Goal: Task Accomplishment & Management: Complete application form

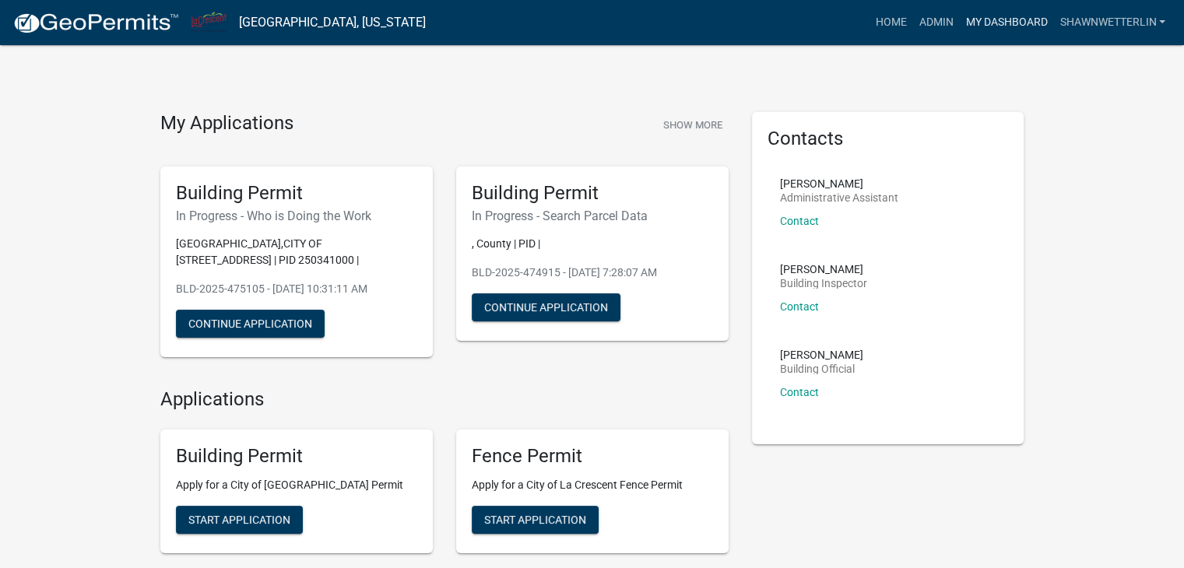
click at [976, 27] on link "My Dashboard" at bounding box center [1006, 23] width 94 height 30
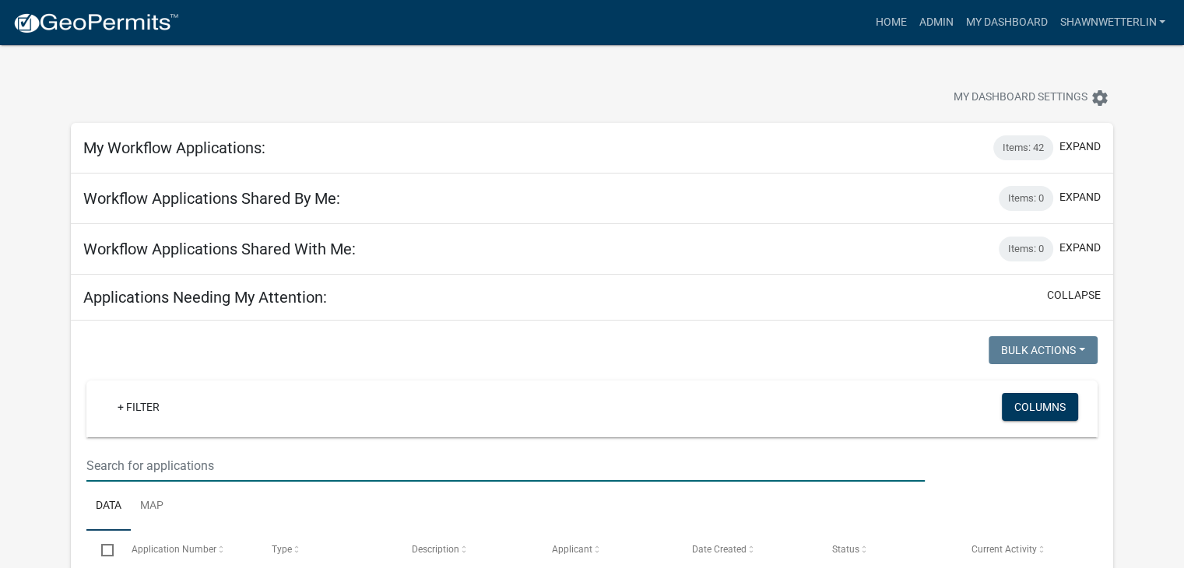
click at [103, 477] on input "text" at bounding box center [505, 466] width 839 height 32
type input "210 elm"
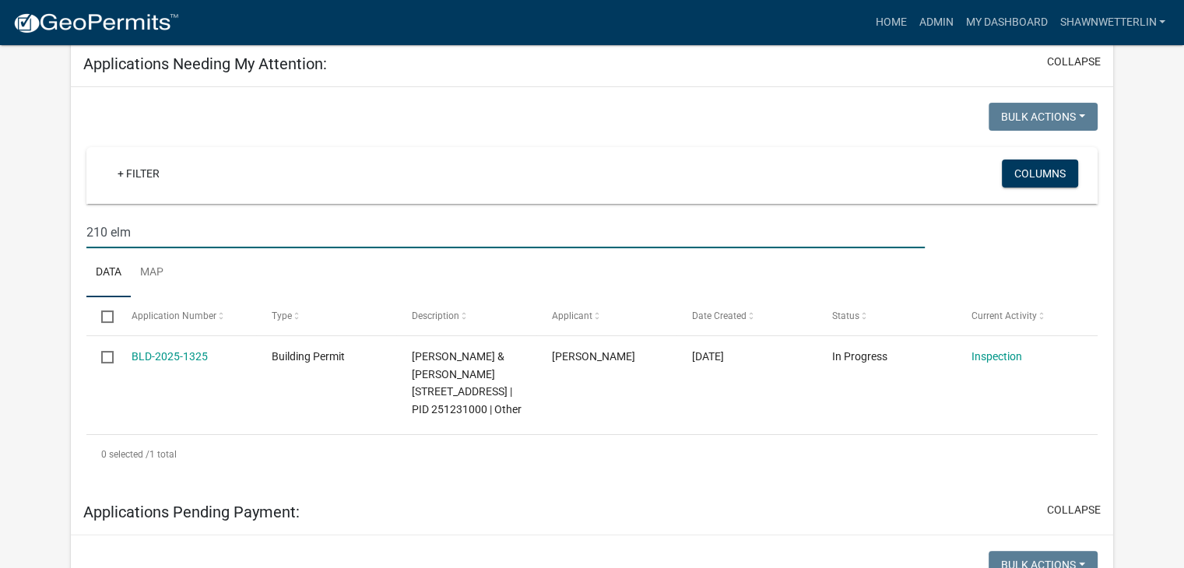
scroll to position [311, 0]
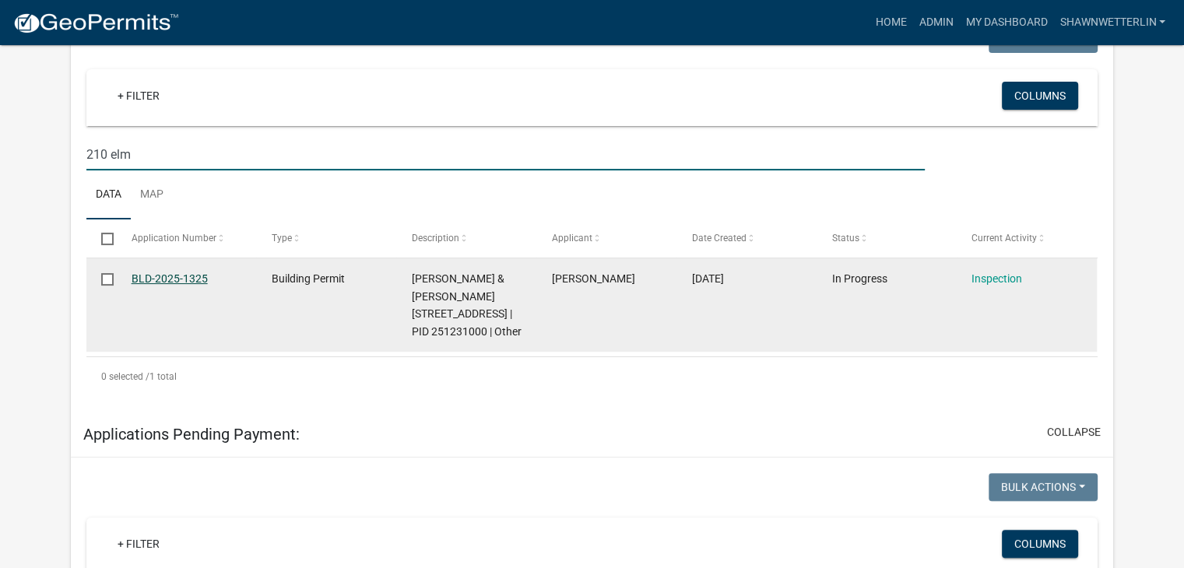
click at [142, 280] on link "BLD-2025-1325" at bounding box center [170, 279] width 76 height 12
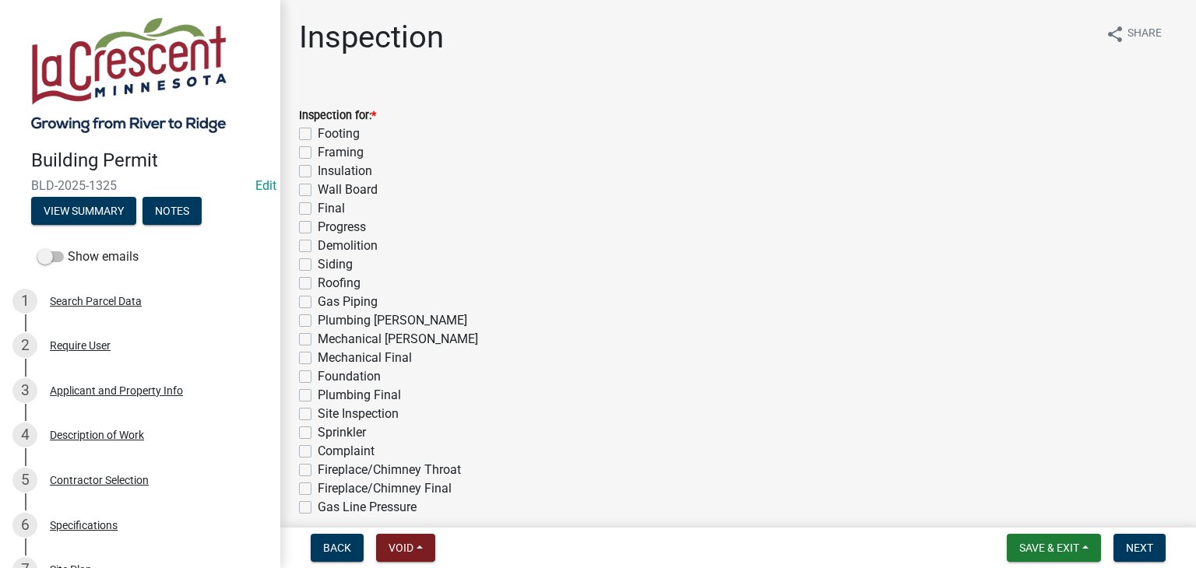
click at [318, 210] on label "Final" at bounding box center [331, 208] width 27 height 19
click at [318, 209] on input "Final" at bounding box center [323, 204] width 10 height 10
checkbox input "true"
checkbox input "false"
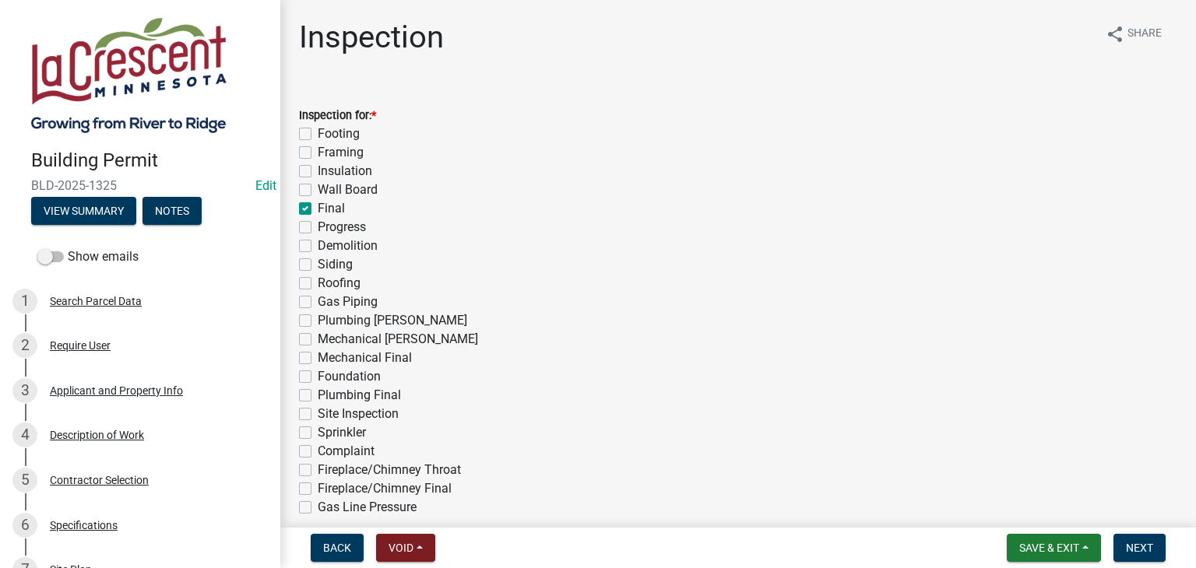
checkbox input "false"
checkbox input "true"
checkbox input "false"
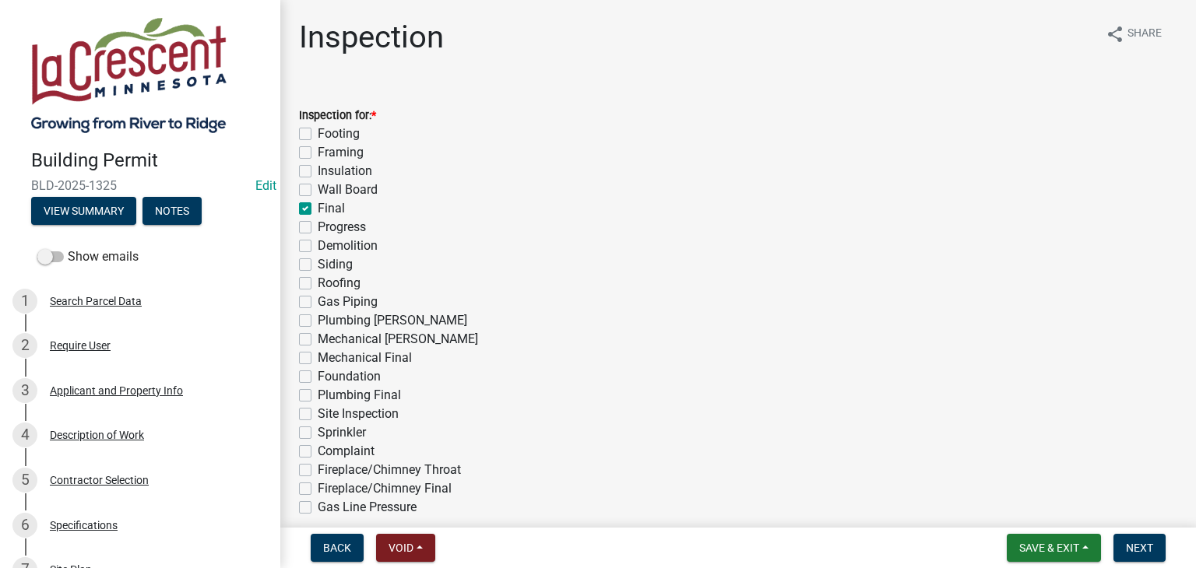
checkbox input "false"
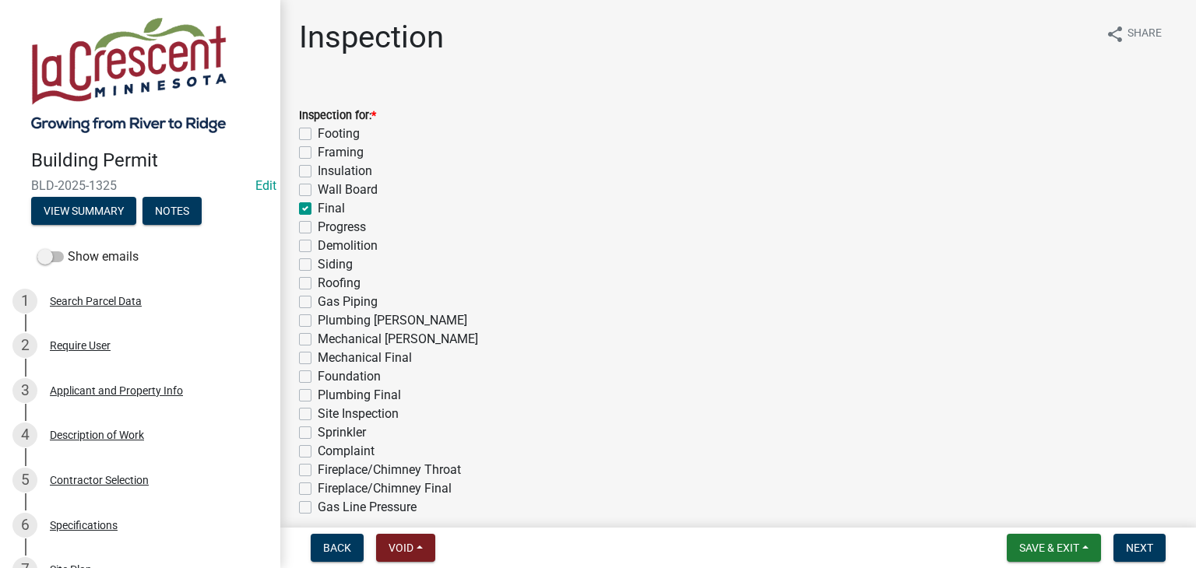
checkbox input "false"
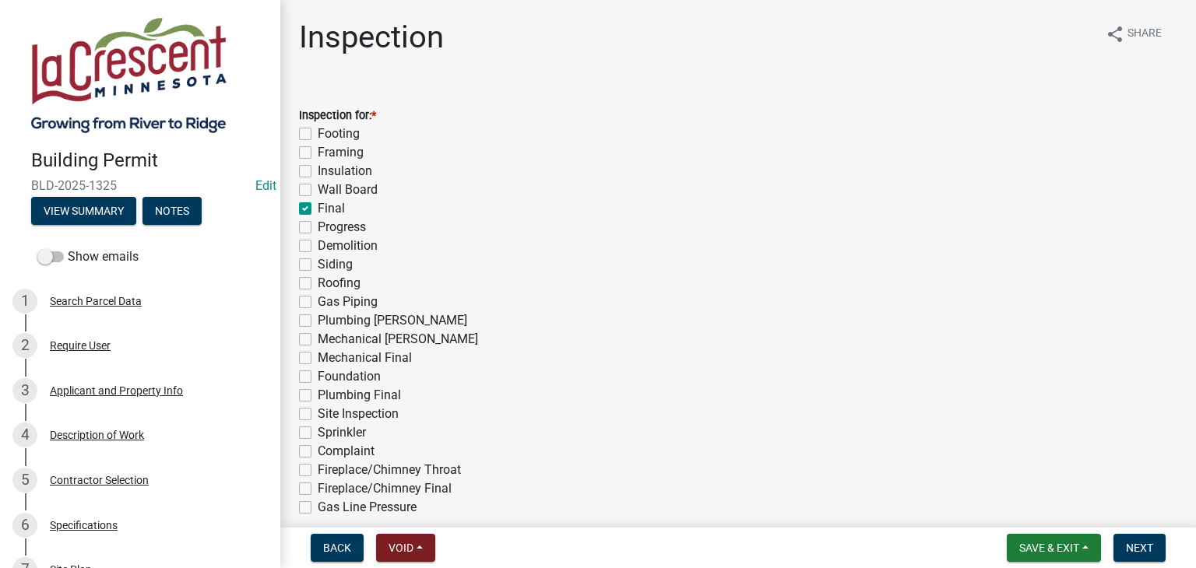
checkbox input "false"
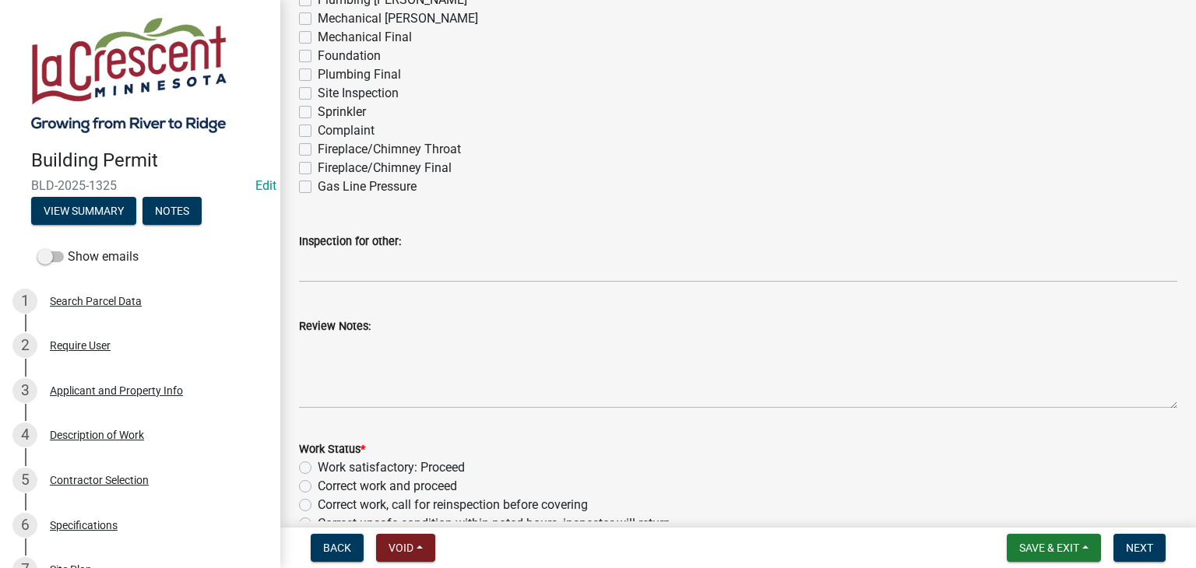
scroll to position [389, 0]
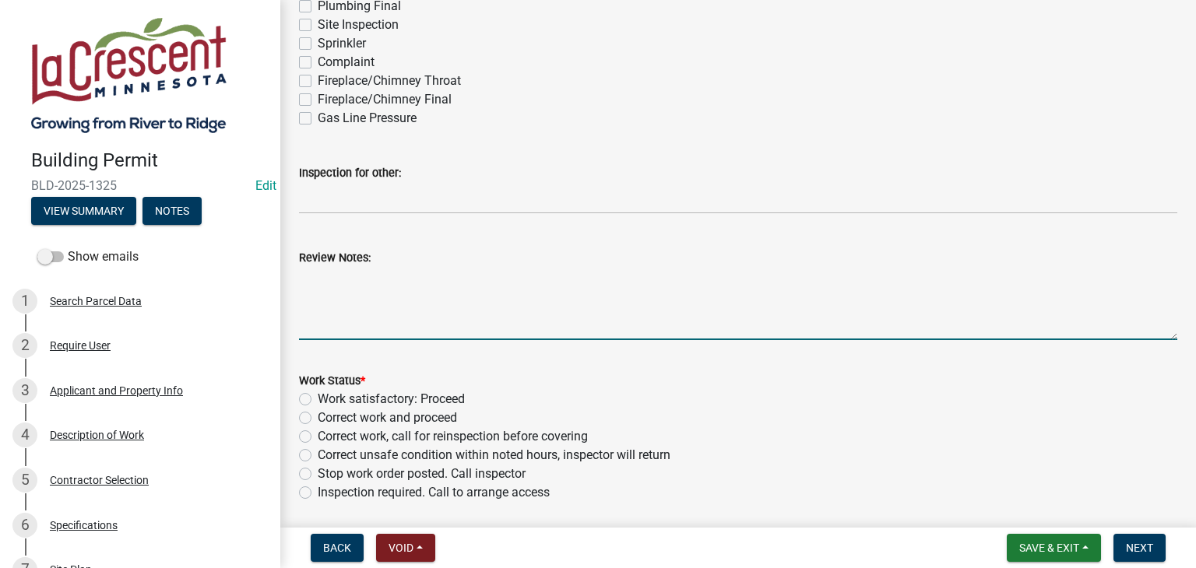
click at [382, 275] on textarea "Review Notes:" at bounding box center [738, 303] width 878 height 73
click at [424, 280] on textarea "Homeowner will installa smoke/CO detector in the basement and up stairs living …" at bounding box center [738, 303] width 878 height 73
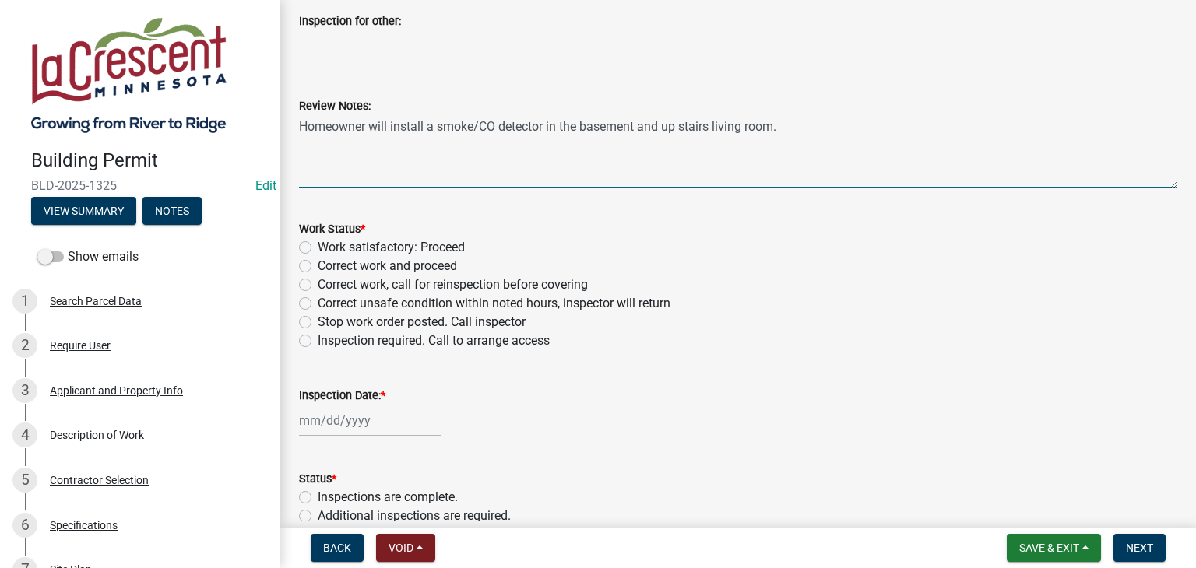
scroll to position [545, 0]
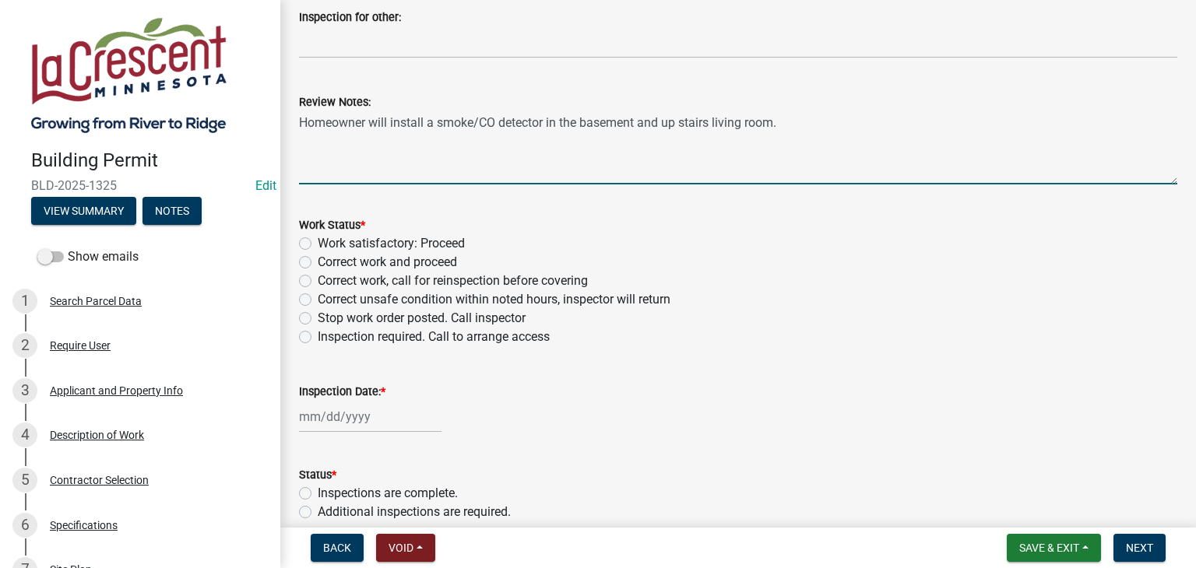
type textarea "Homeowner will install a smoke/CO detector in the basement and up stairs living…"
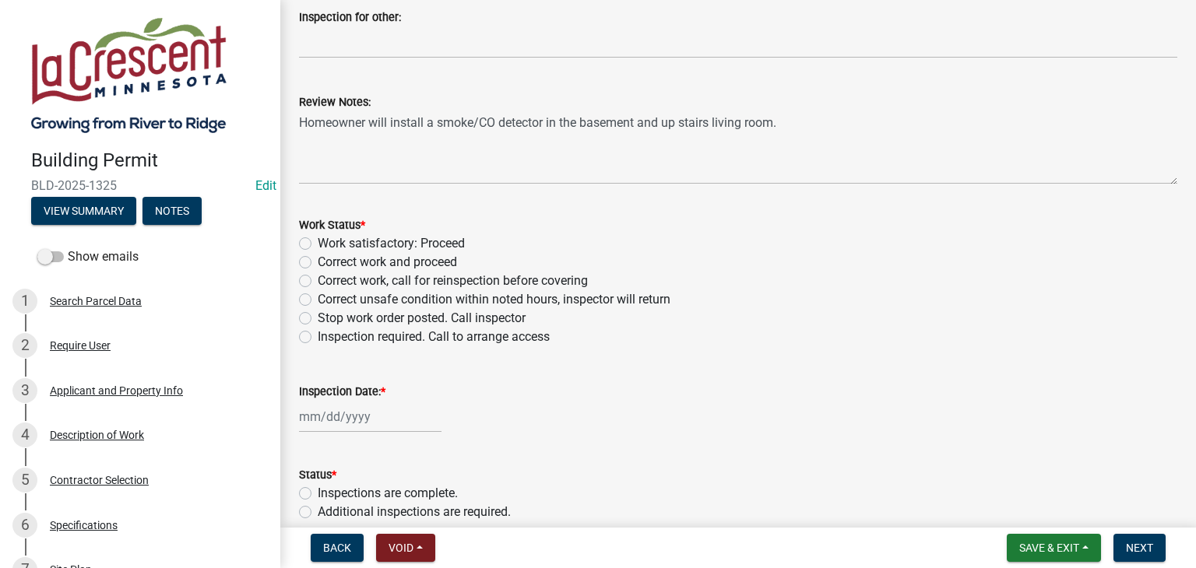
click at [318, 246] on label "Work satisfactory: Proceed" at bounding box center [391, 243] width 147 height 19
click at [318, 244] on input "Work satisfactory: Proceed" at bounding box center [323, 239] width 10 height 10
radio input "true"
select select "9"
select select "2025"
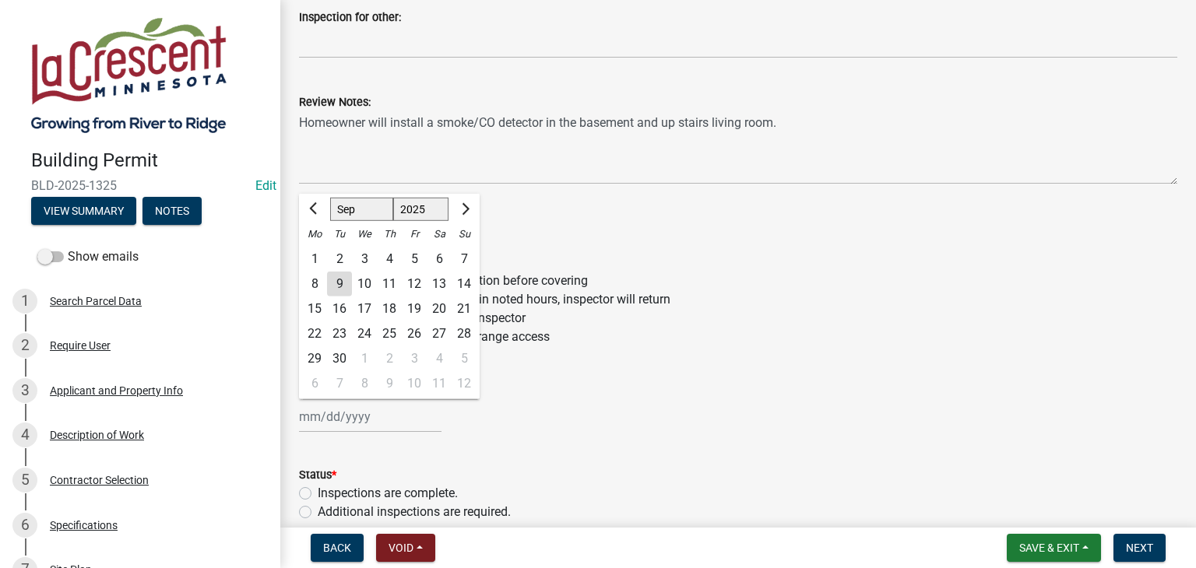
click at [327, 410] on div "[PERSON_NAME] Feb Mar Apr [PERSON_NAME][DATE] Oct Nov [DATE] 1526 1527 1528 152…" at bounding box center [370, 417] width 142 height 32
click at [343, 283] on div "9" at bounding box center [339, 284] width 25 height 25
type input "[DATE]"
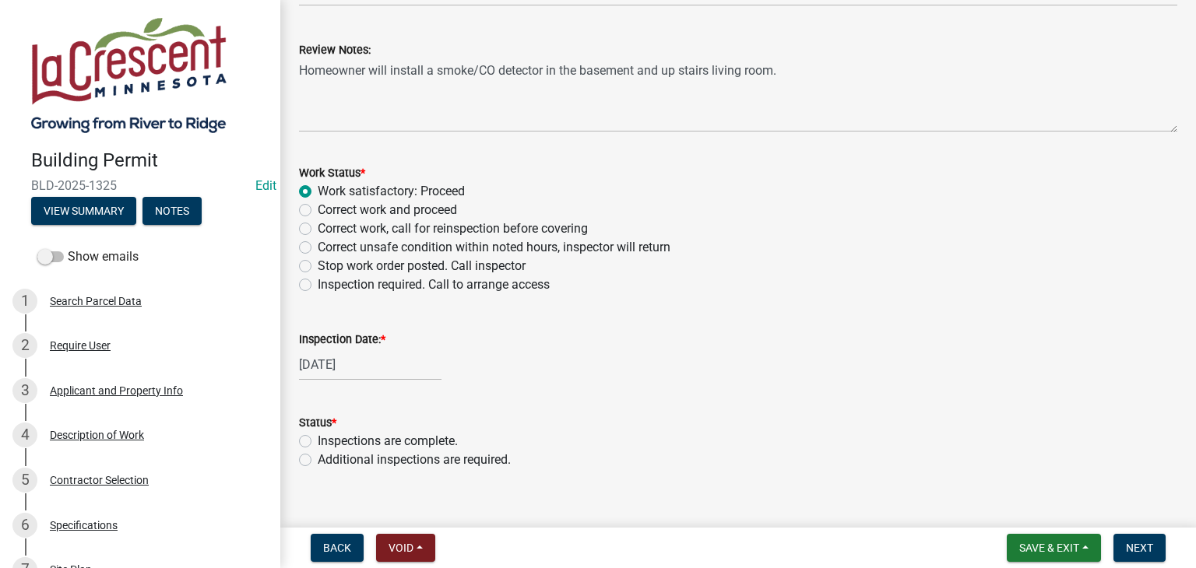
scroll to position [620, 0]
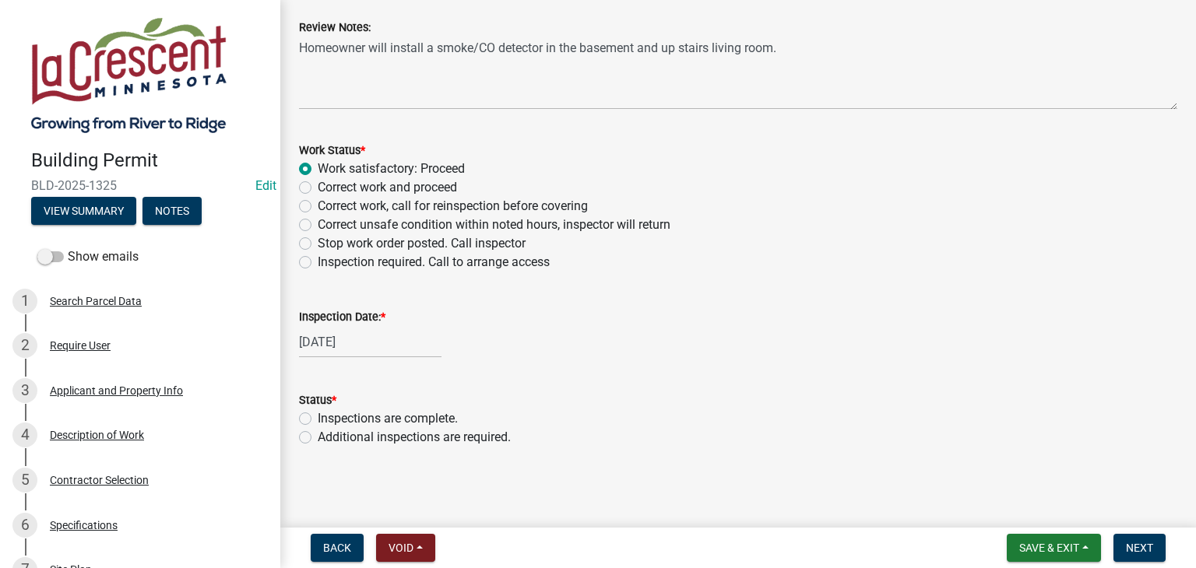
click at [318, 419] on label "Inspections are complete." at bounding box center [388, 419] width 140 height 19
click at [318, 419] on input "Inspections are complete." at bounding box center [323, 415] width 10 height 10
radio input "true"
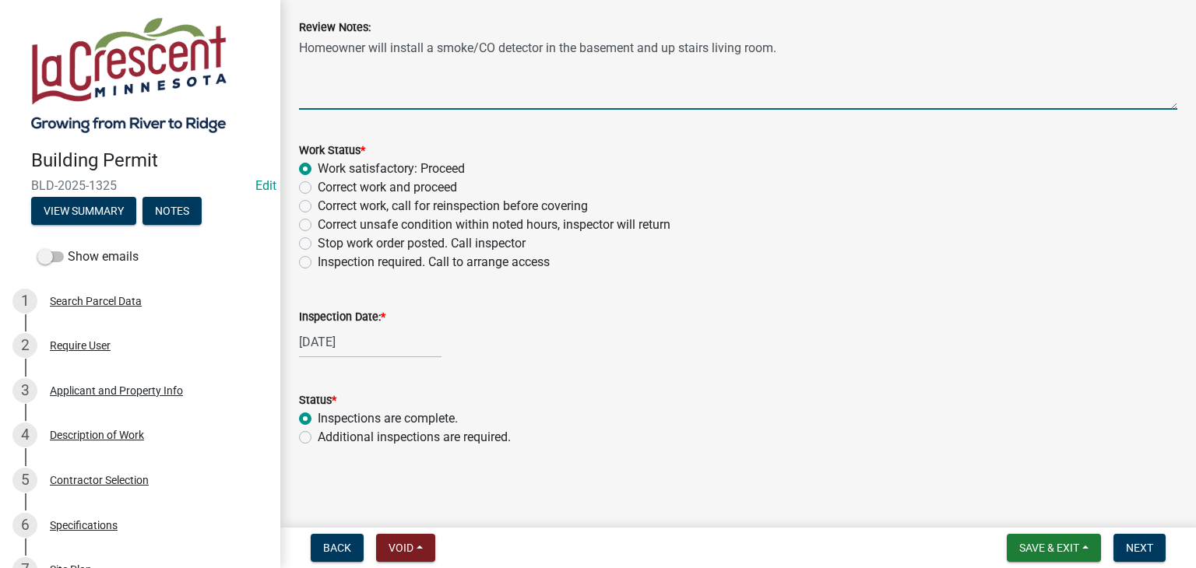
click at [797, 55] on textarea "Homeowner will install a smoke/CO detector in the basement and up stairs living…" at bounding box center [738, 73] width 878 height 73
type textarea "Homeowner will install a smoke/CO detector in the basement and up stairs living…"
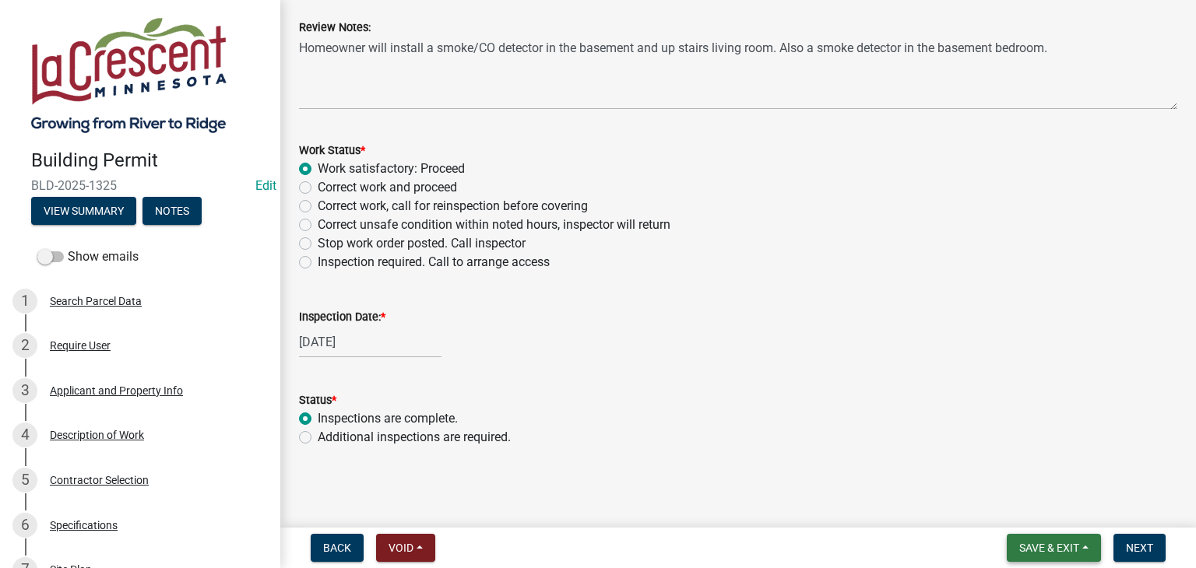
click at [1081, 543] on button "Save & Exit" at bounding box center [1054, 548] width 94 height 28
click at [1022, 466] on button "Save" at bounding box center [1038, 470] width 125 height 37
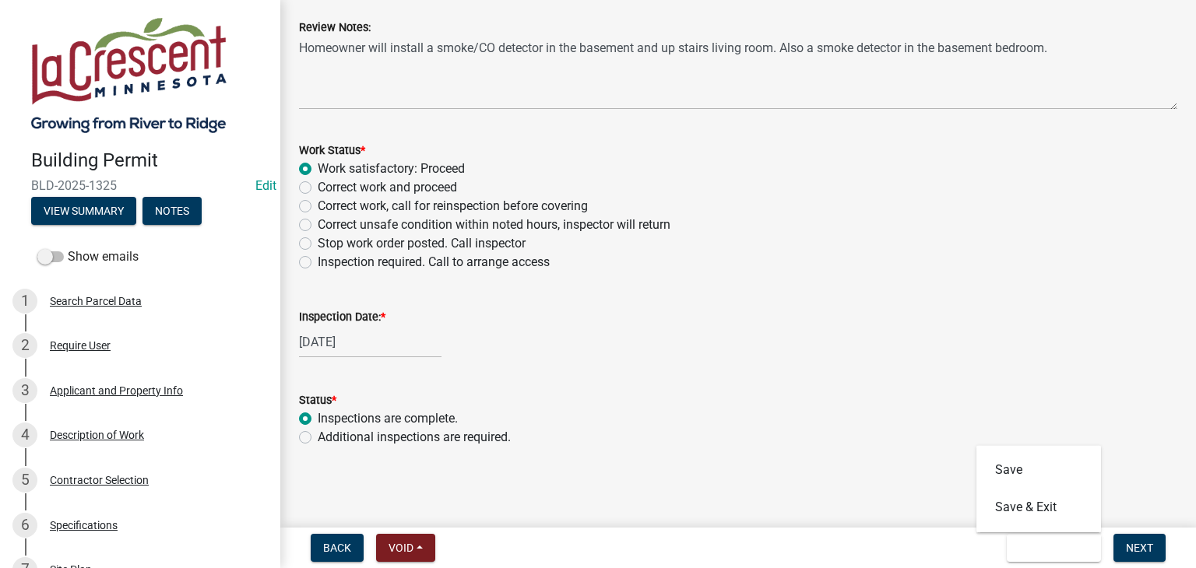
scroll to position [0, 0]
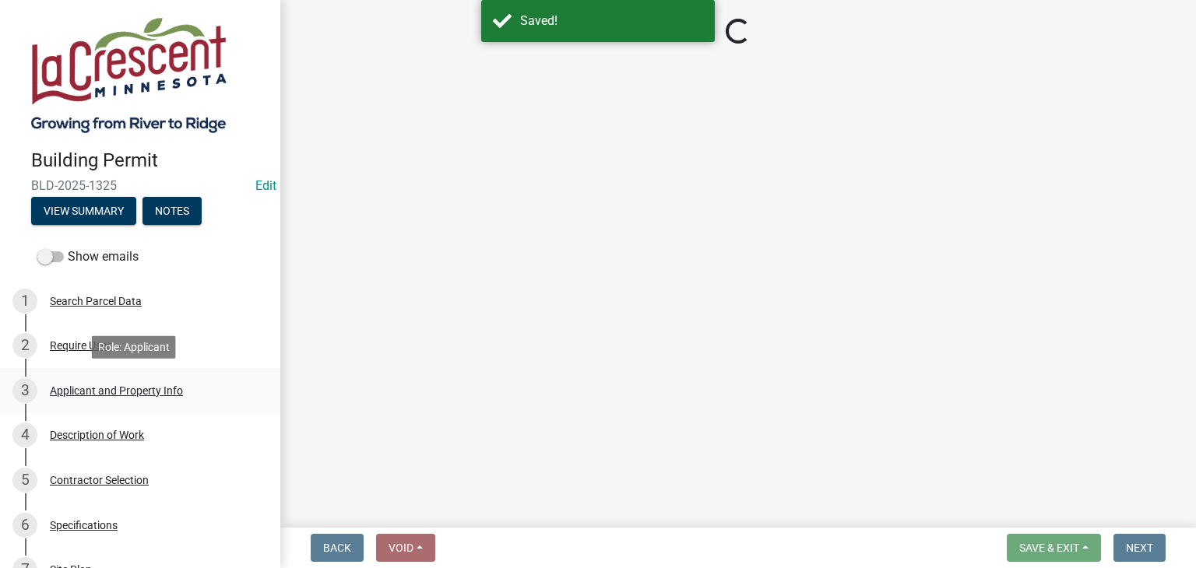
click at [126, 387] on div "Applicant and Property Info" at bounding box center [116, 390] width 133 height 11
select select "e838c9e2-1e6e-4405-bddc-a3335cd38b08"
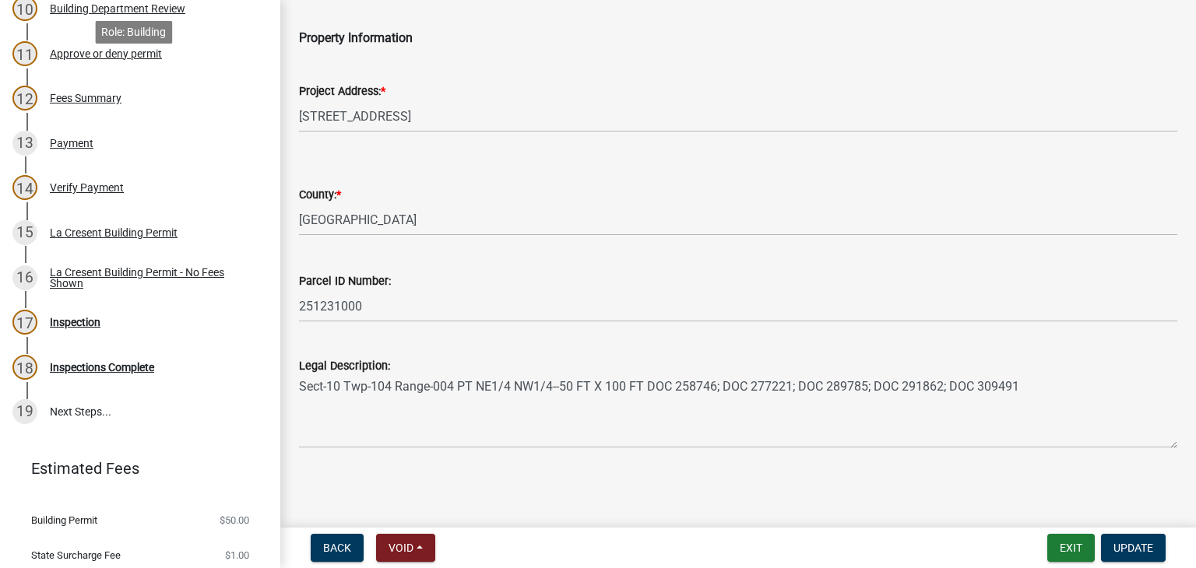
scroll to position [701, 0]
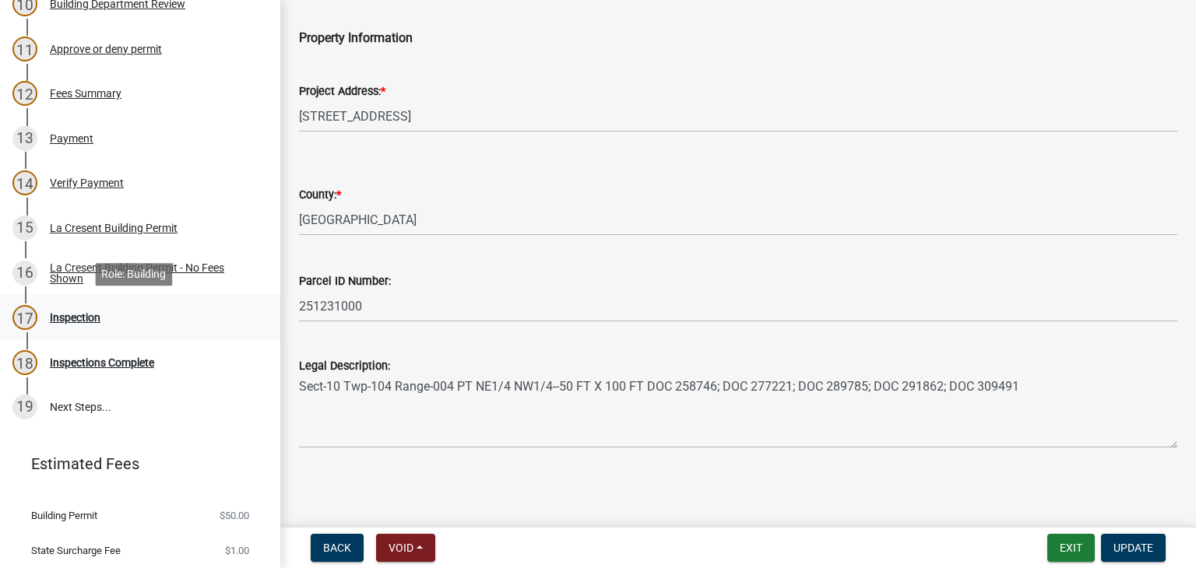
click at [84, 316] on div "Inspection" at bounding box center [75, 317] width 51 height 11
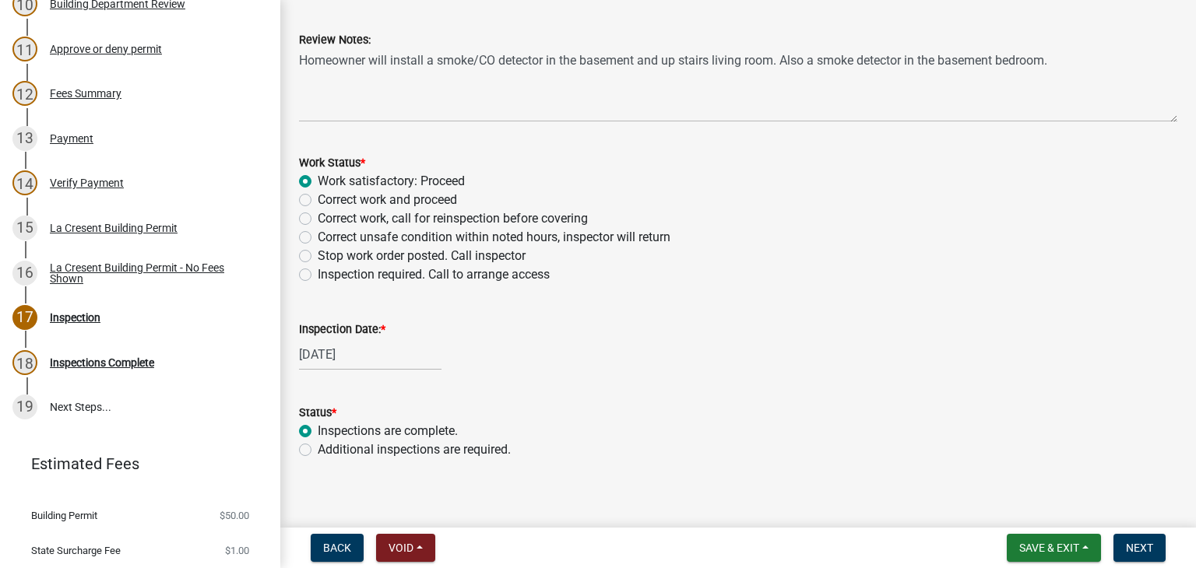
scroll to position [620, 0]
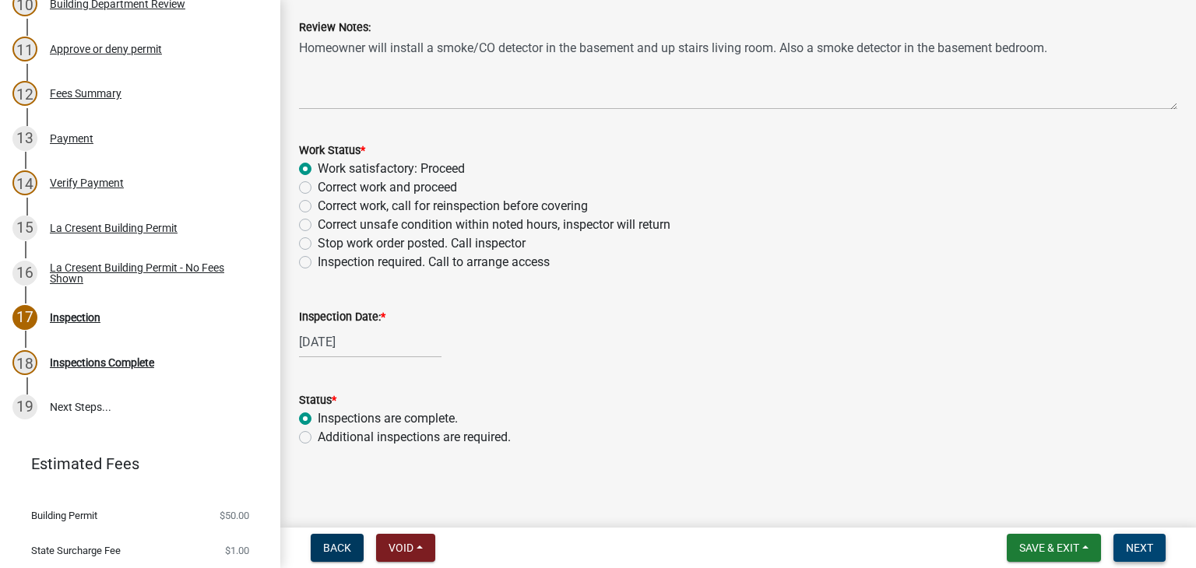
click at [1130, 549] on span "Next" at bounding box center [1139, 548] width 27 height 12
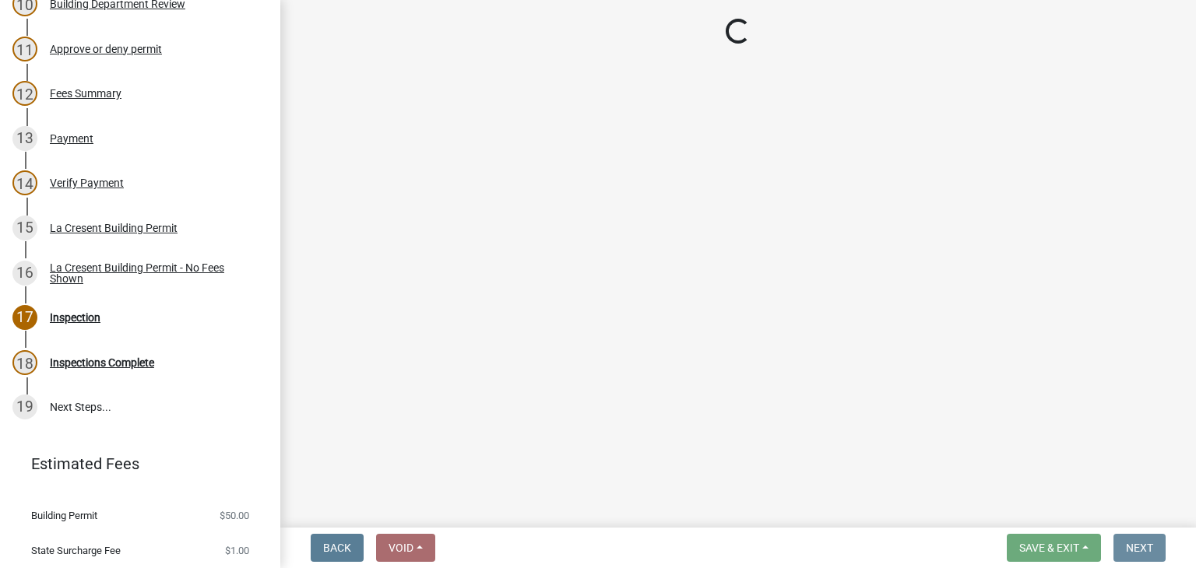
scroll to position [0, 0]
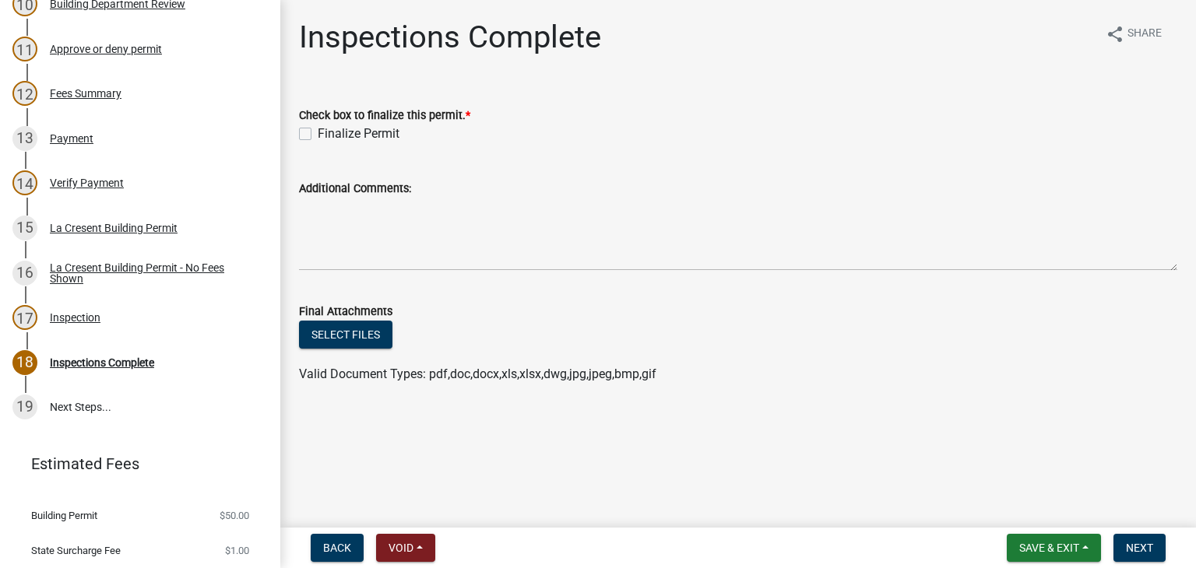
click at [318, 131] on label "Finalize Permit" at bounding box center [359, 134] width 82 height 19
click at [318, 131] on input "Finalize Permit" at bounding box center [323, 130] width 10 height 10
checkbox input "true"
click at [1127, 542] on span "Next" at bounding box center [1139, 548] width 27 height 12
